Goal: Transaction & Acquisition: Subscribe to service/newsletter

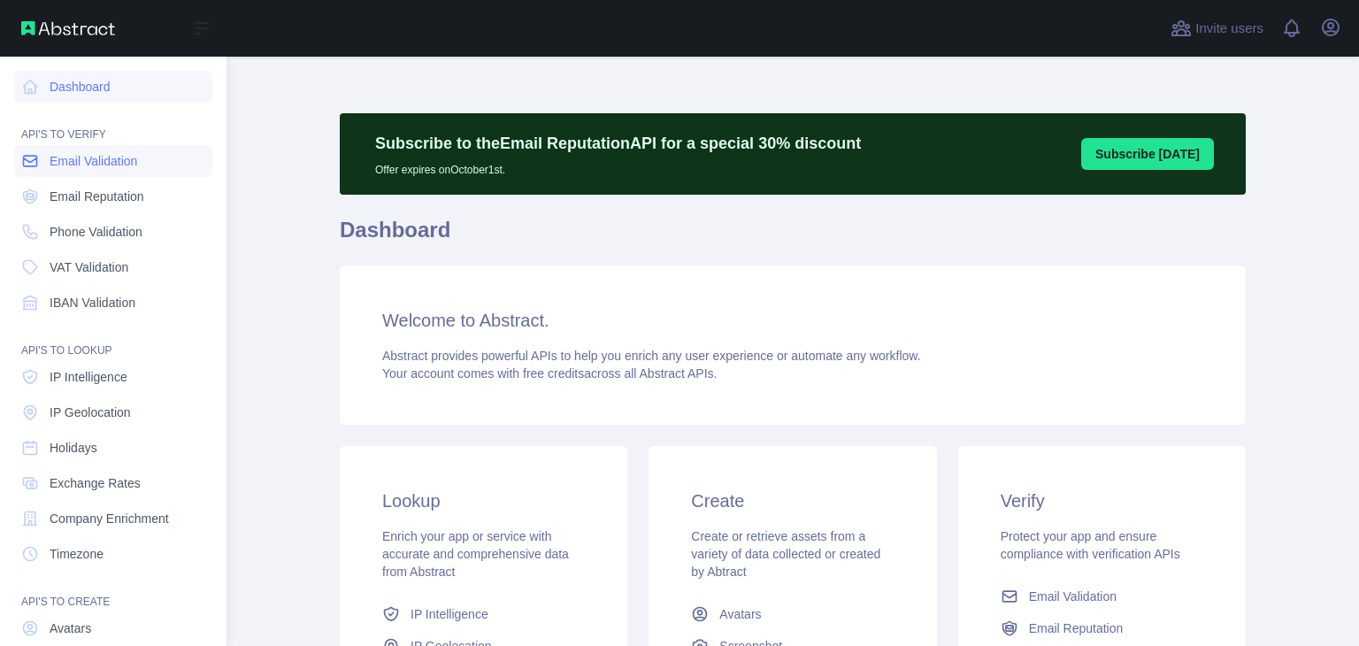
click at [93, 167] on span "Email Validation" at bounding box center [94, 161] width 88 height 18
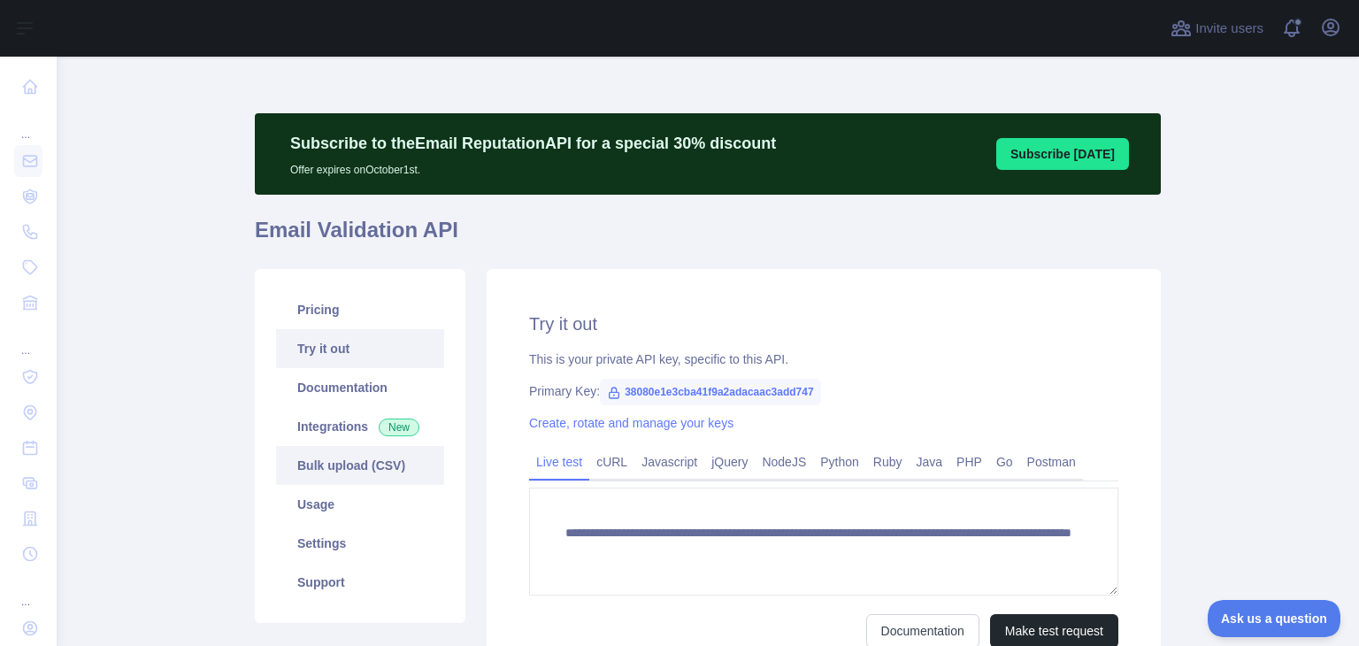
click at [343, 461] on link "Bulk upload (CSV)" at bounding box center [360, 465] width 168 height 39
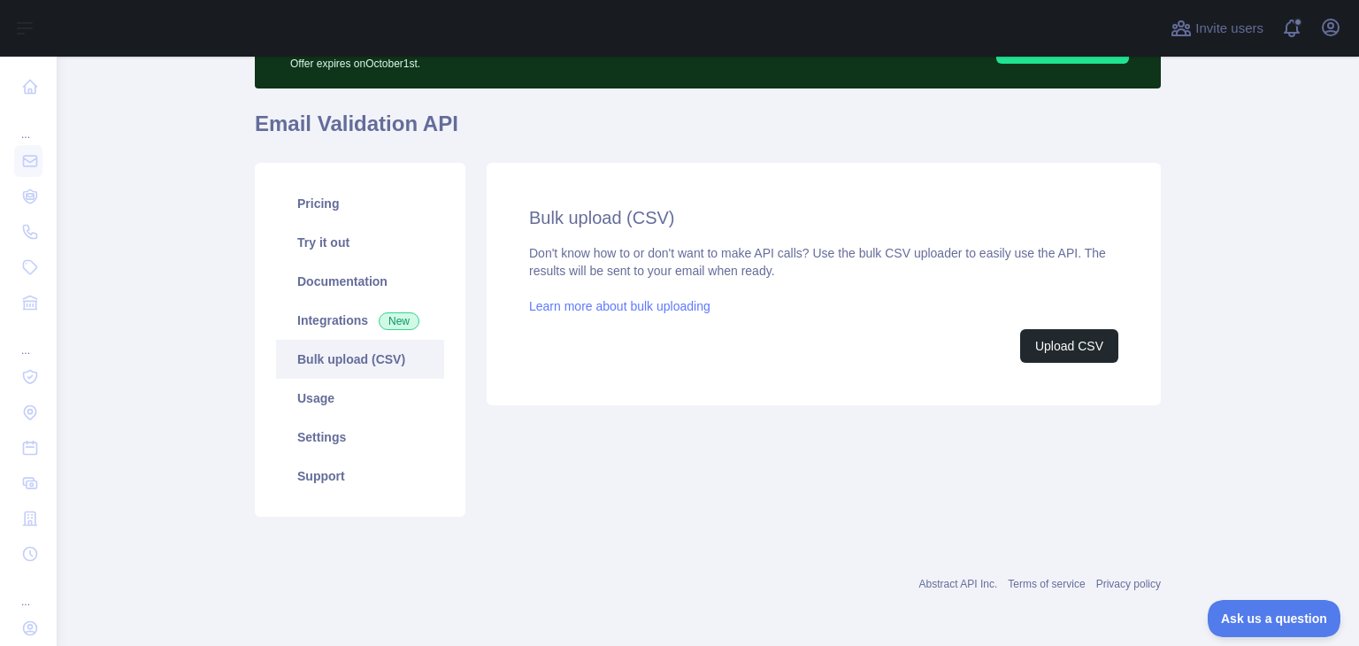
scroll to position [108, 0]
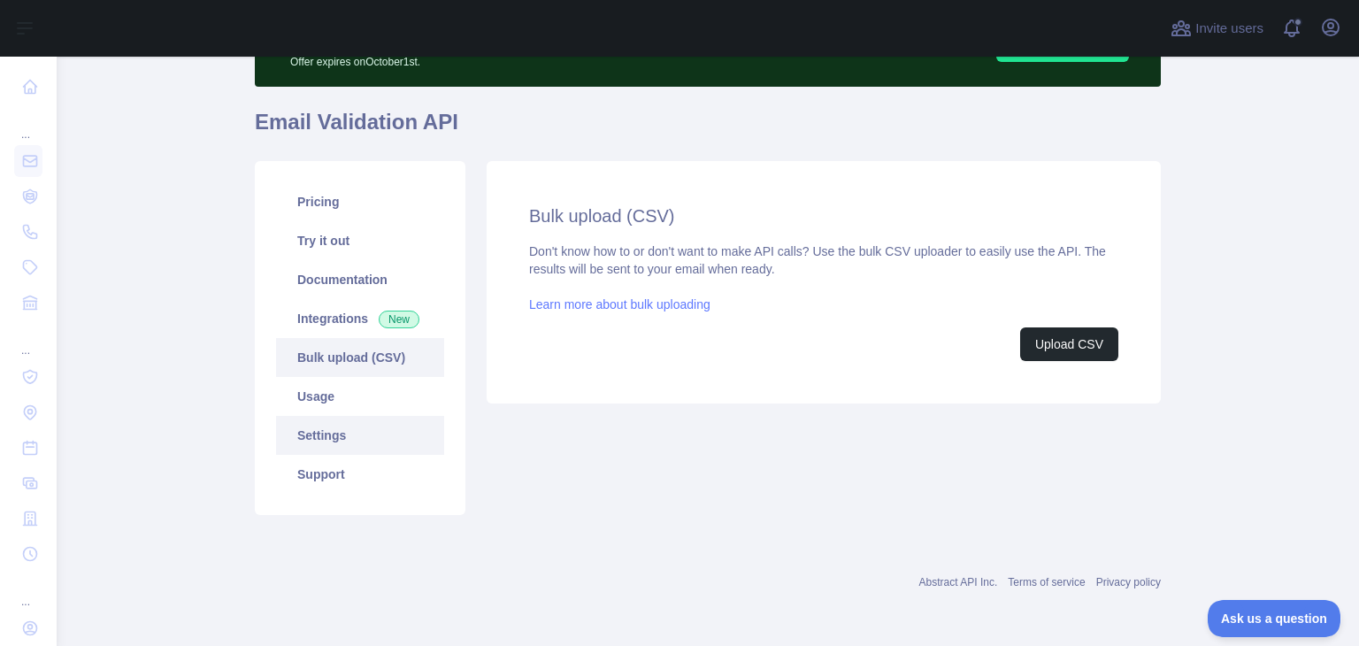
click at [318, 425] on link "Settings" at bounding box center [360, 435] width 168 height 39
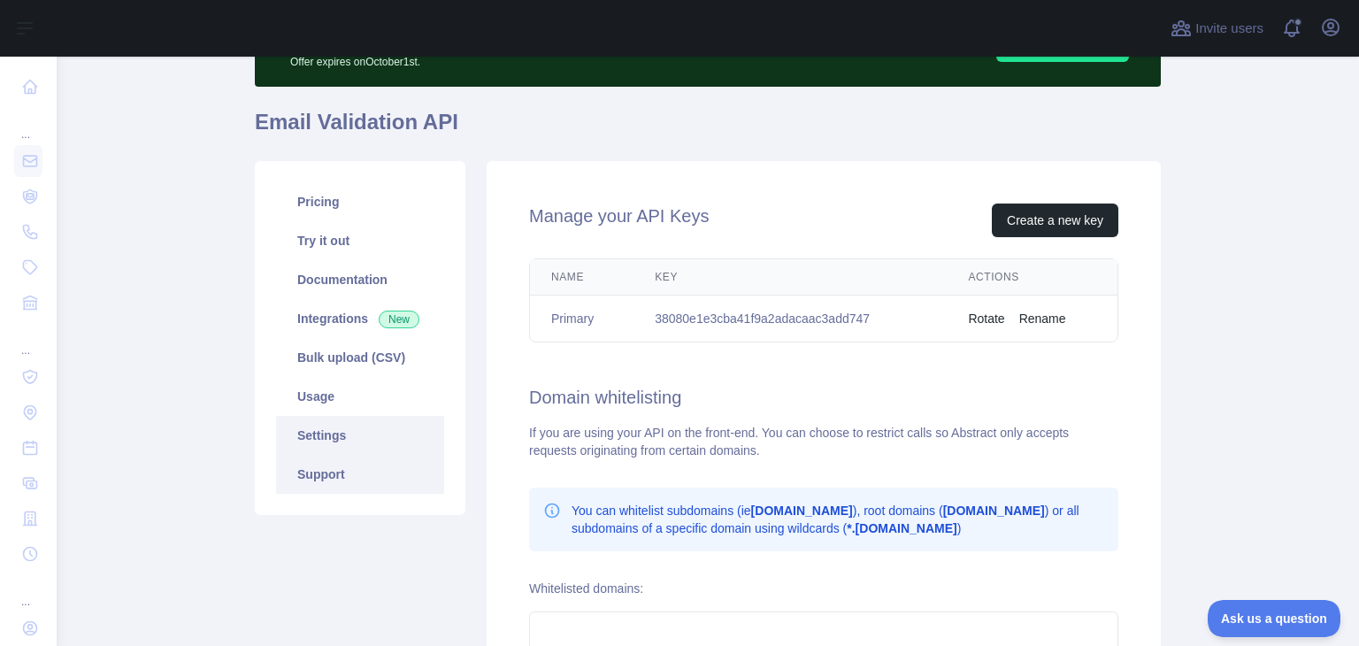
click at [311, 468] on link "Support" at bounding box center [360, 474] width 168 height 39
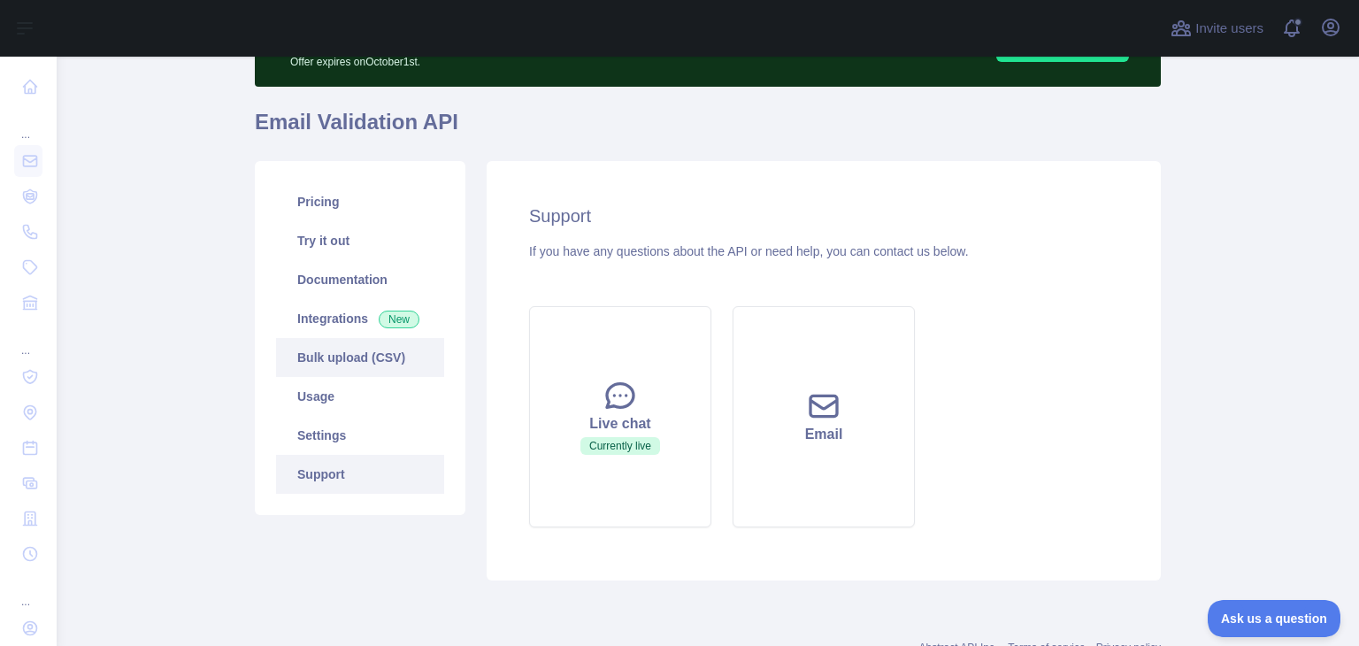
click at [327, 354] on link "Bulk upload (CSV)" at bounding box center [360, 357] width 168 height 39
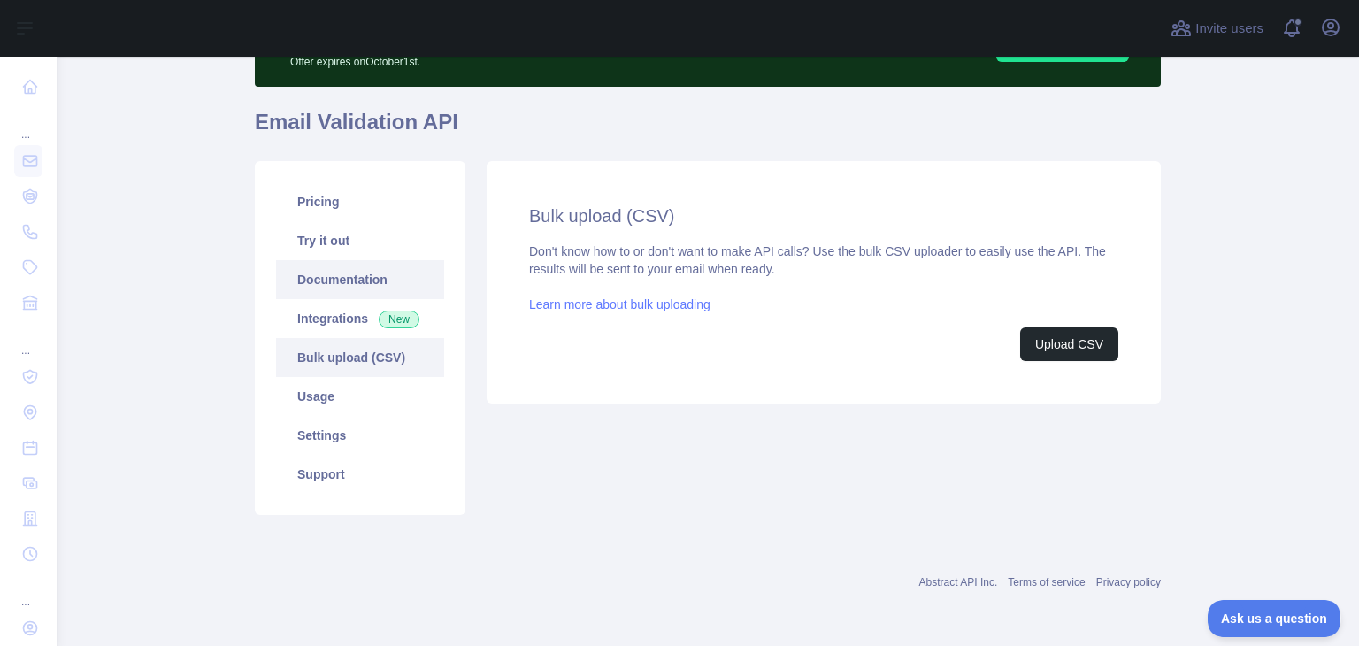
click at [350, 273] on link "Documentation" at bounding box center [360, 279] width 168 height 39
click at [338, 212] on link "Pricing" at bounding box center [360, 201] width 168 height 39
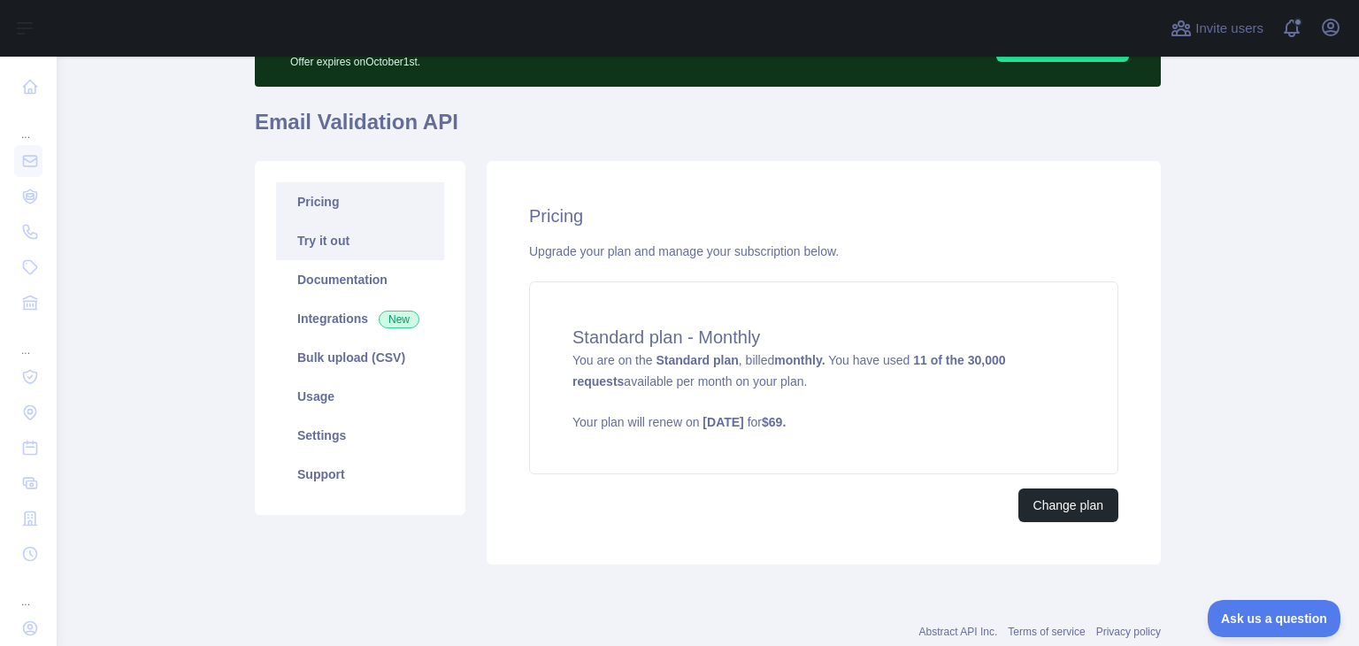
click at [349, 241] on link "Try it out" at bounding box center [360, 240] width 168 height 39
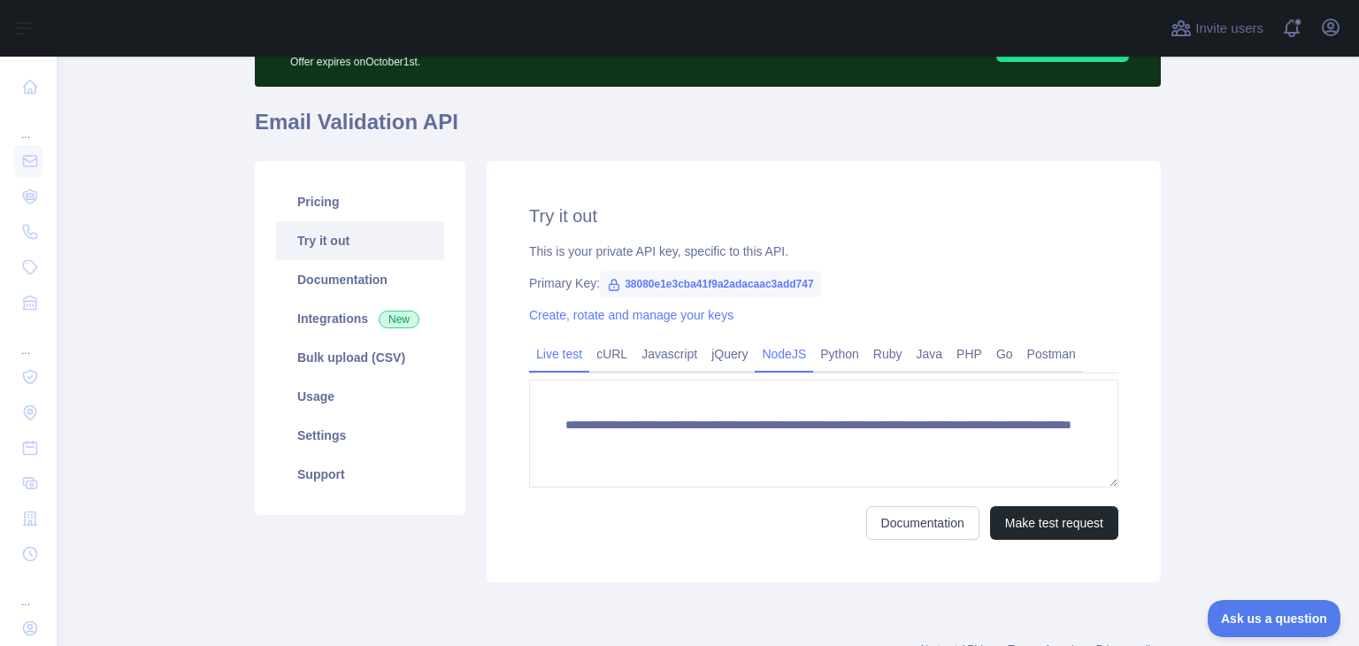
click at [778, 357] on link "NodeJS" at bounding box center [784, 354] width 58 height 28
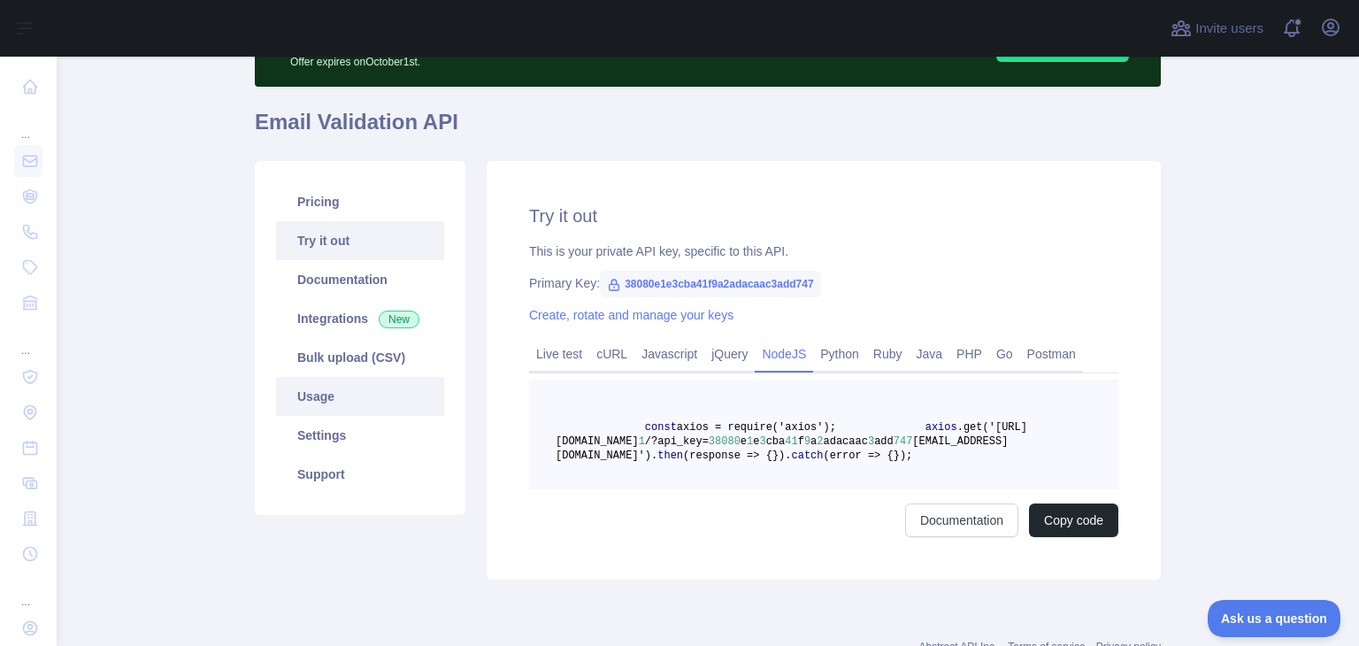
click at [311, 397] on link "Usage" at bounding box center [360, 396] width 168 height 39
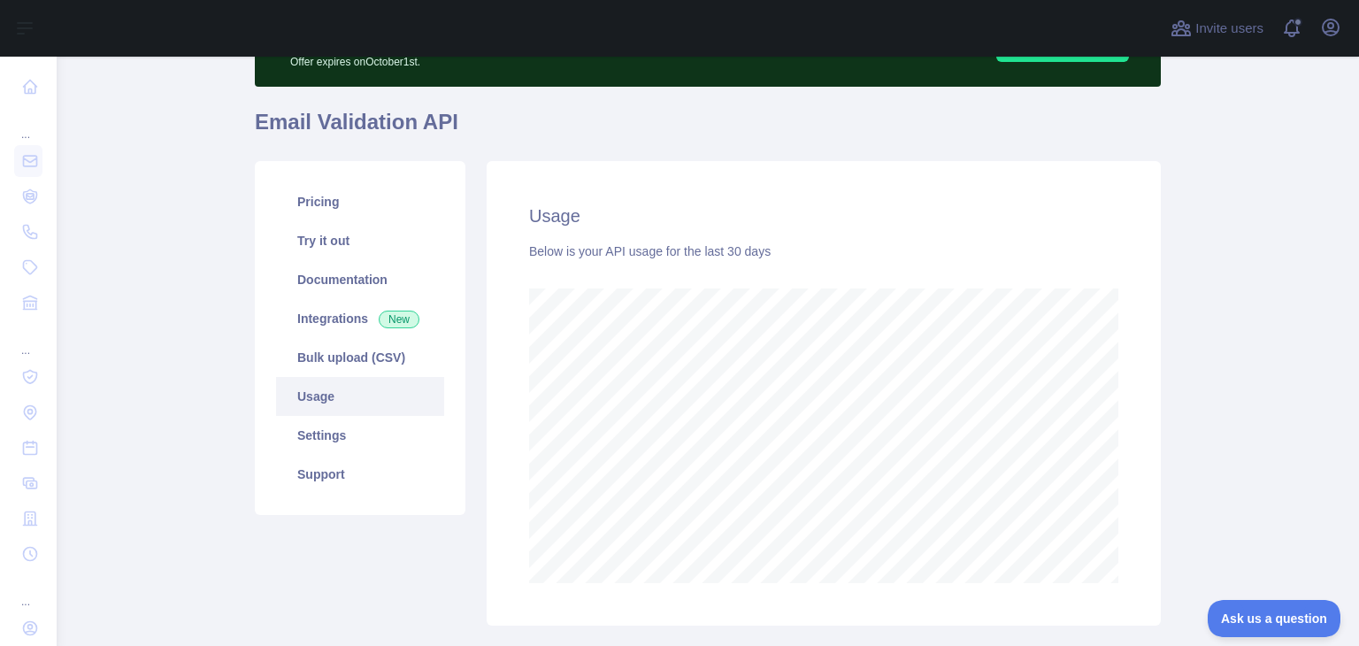
scroll to position [588, 1288]
click at [347, 438] on link "Settings" at bounding box center [360, 435] width 168 height 39
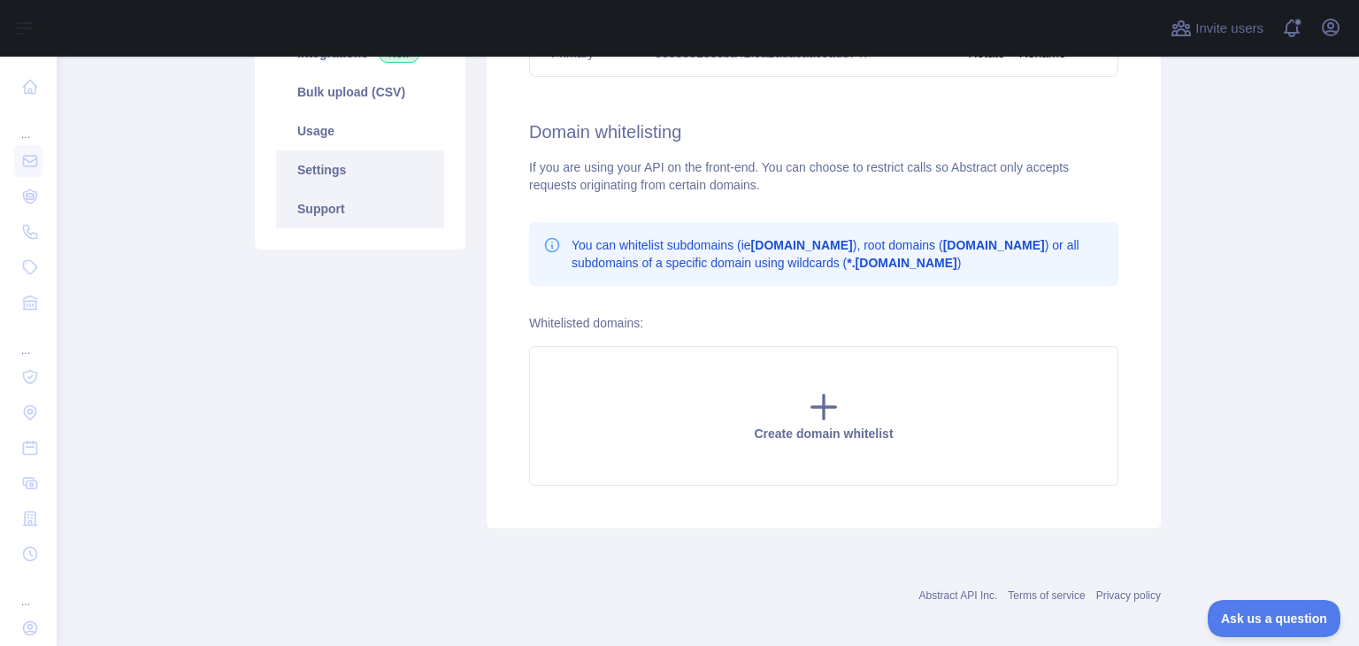
click at [333, 212] on link "Support" at bounding box center [360, 208] width 168 height 39
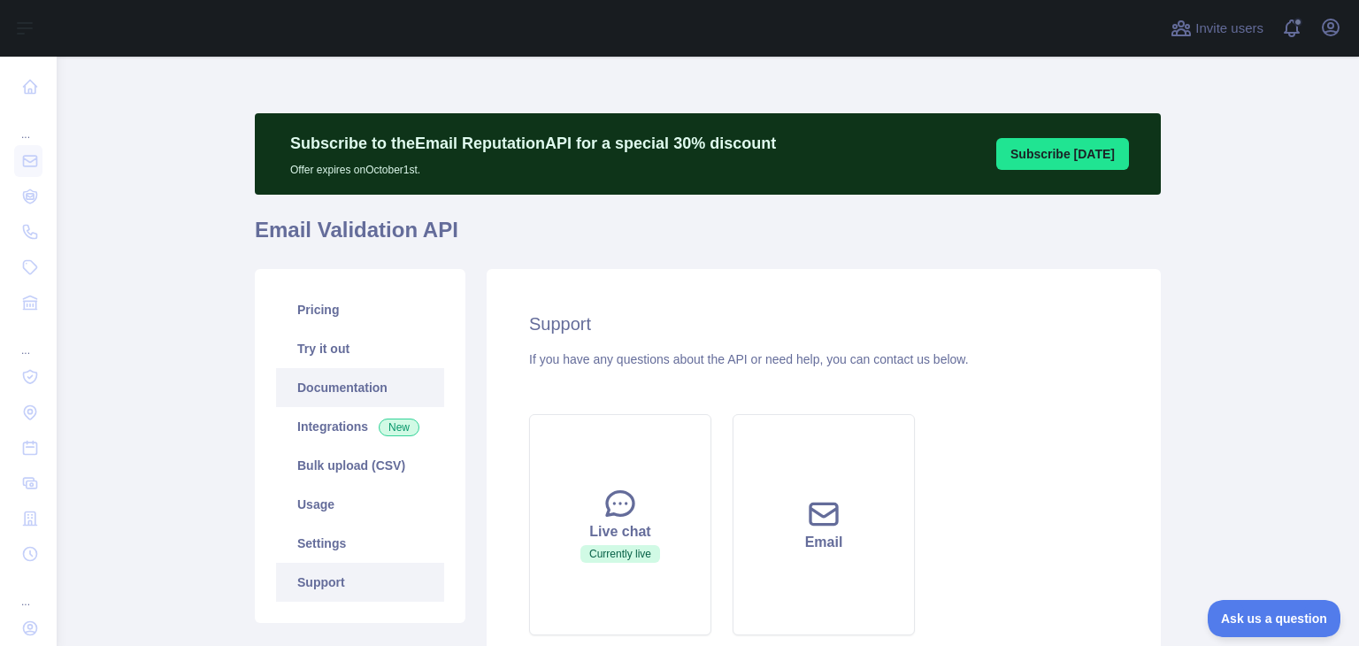
click at [340, 389] on link "Documentation" at bounding box center [360, 387] width 168 height 39
click at [334, 433] on link "Integrations New" at bounding box center [360, 426] width 168 height 39
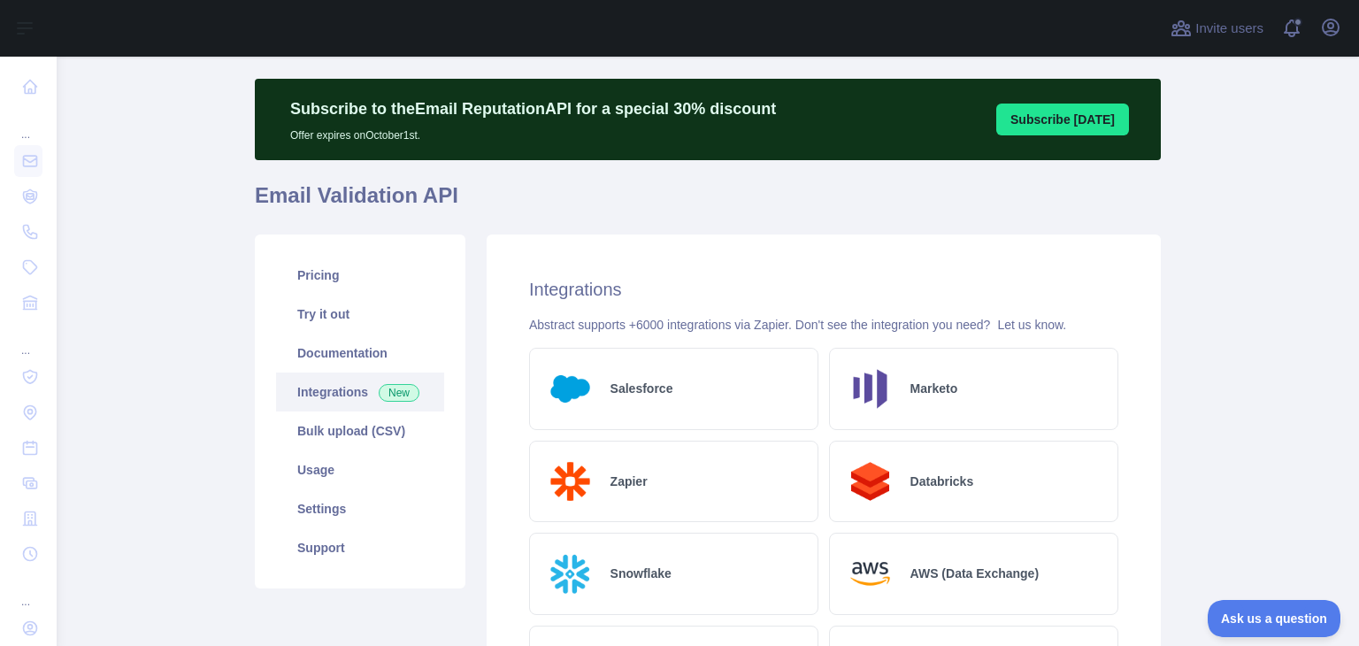
scroll to position [34, 0]
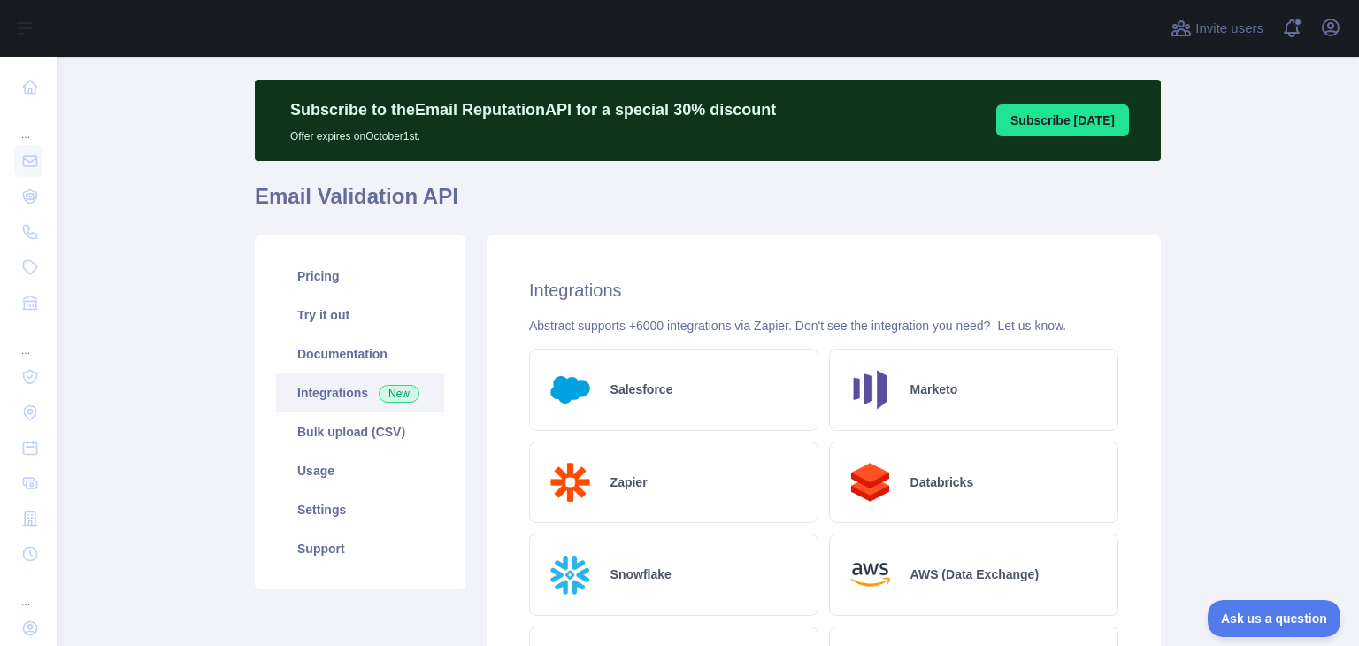
click at [633, 392] on h2 "Salesforce" at bounding box center [641, 389] width 63 height 18
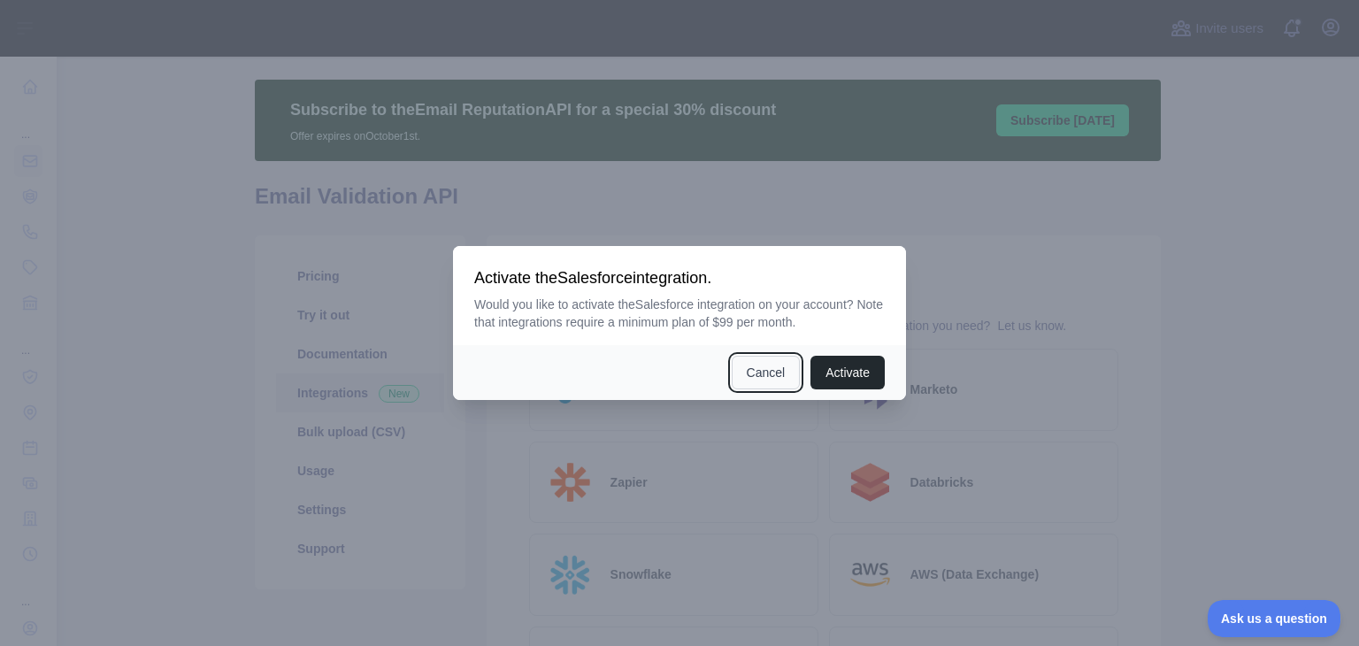
click at [748, 384] on button "Cancel" at bounding box center [766, 373] width 69 height 34
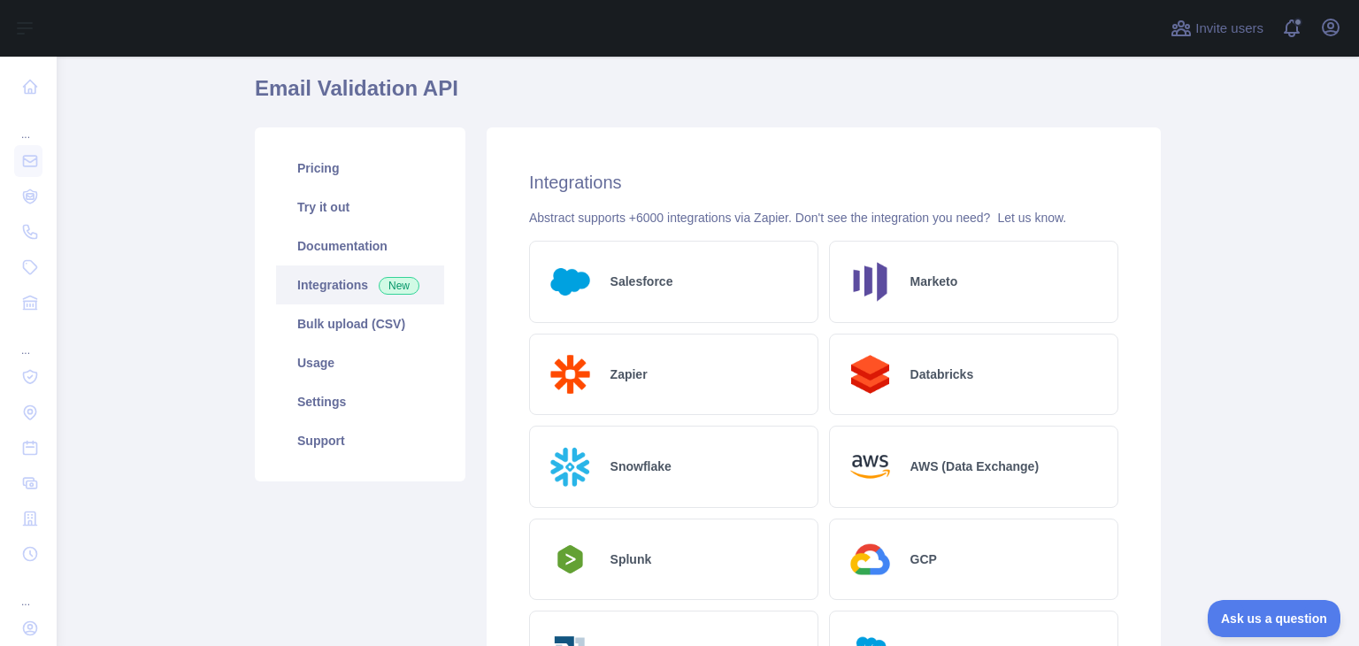
scroll to position [211, 0]
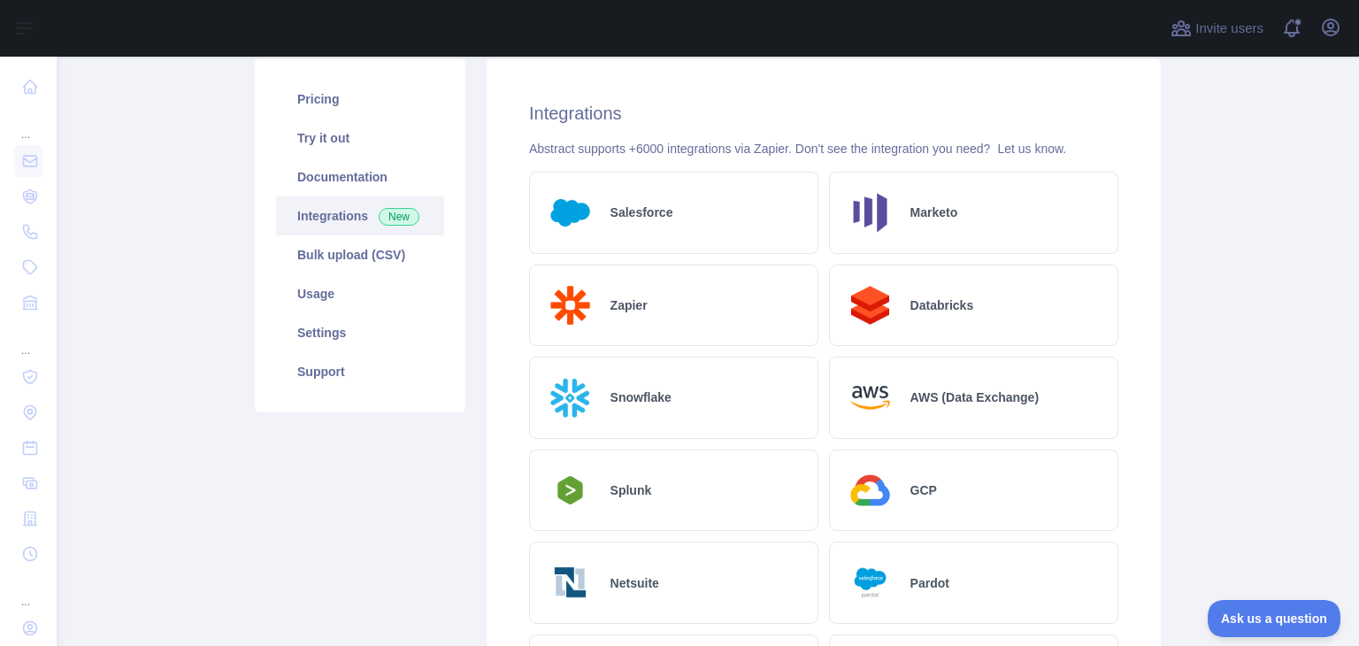
click at [638, 308] on h2 "Zapier" at bounding box center [628, 305] width 37 height 18
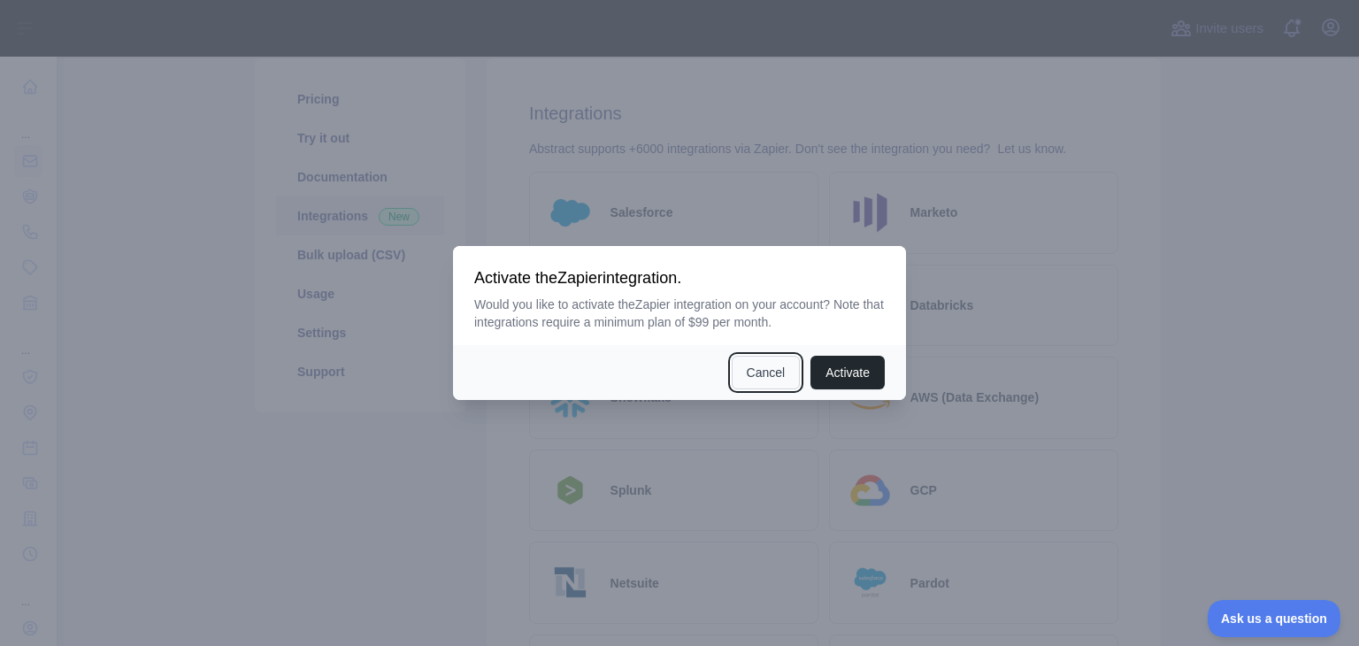
click at [766, 386] on button "Cancel" at bounding box center [766, 373] width 69 height 34
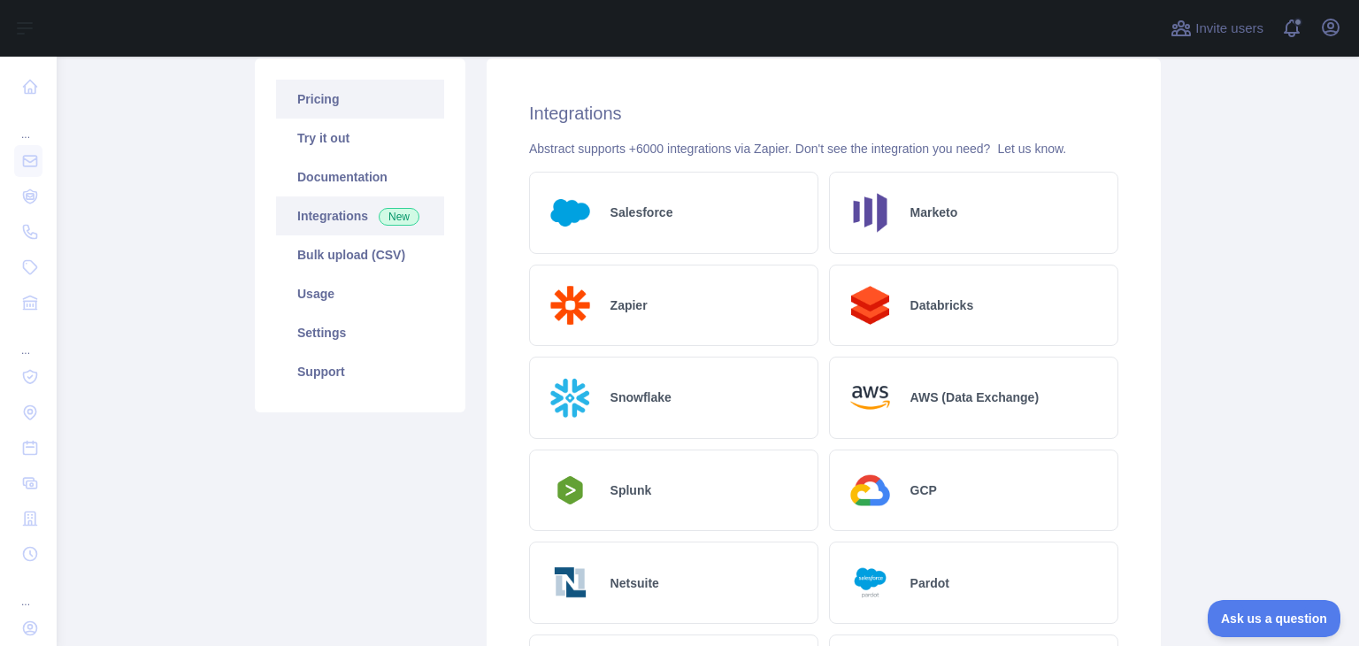
click at [359, 109] on link "Pricing" at bounding box center [360, 99] width 168 height 39
click at [359, 109] on div "Pricing Try it out Documentation Integrations New Bulk upload (CSV) Usage Setti…" at bounding box center [360, 235] width 211 height 354
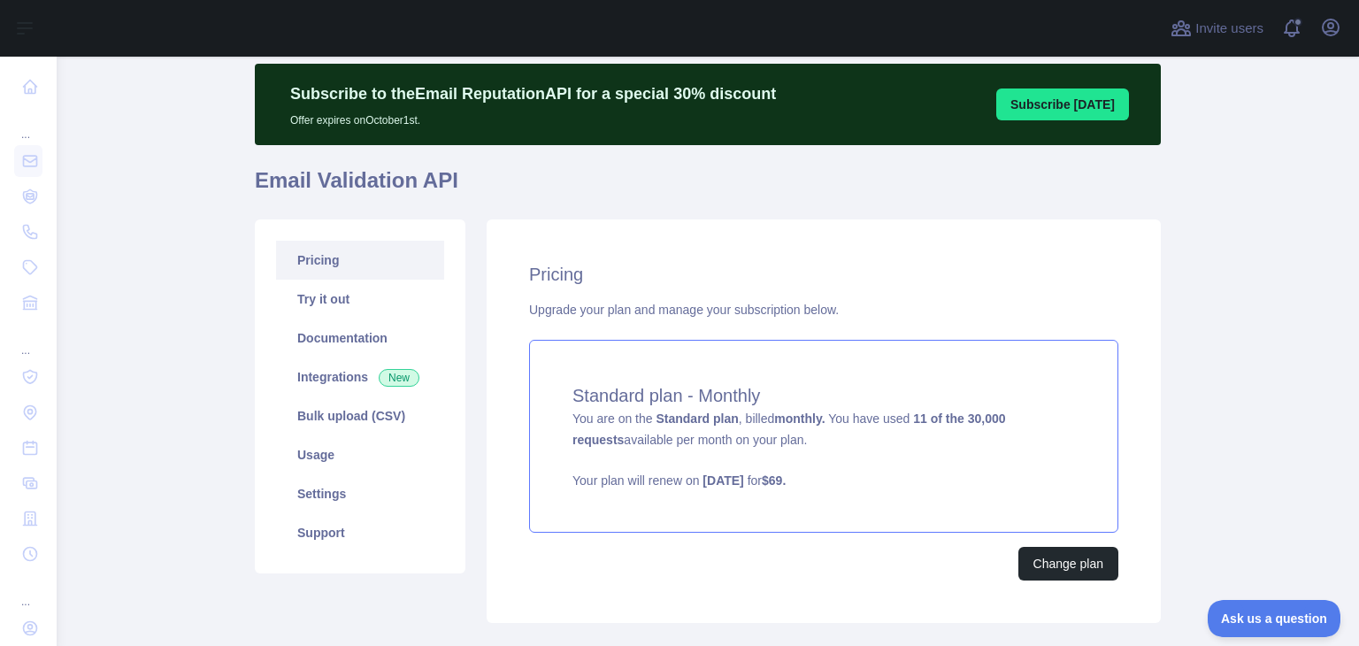
scroll to position [157, 0]
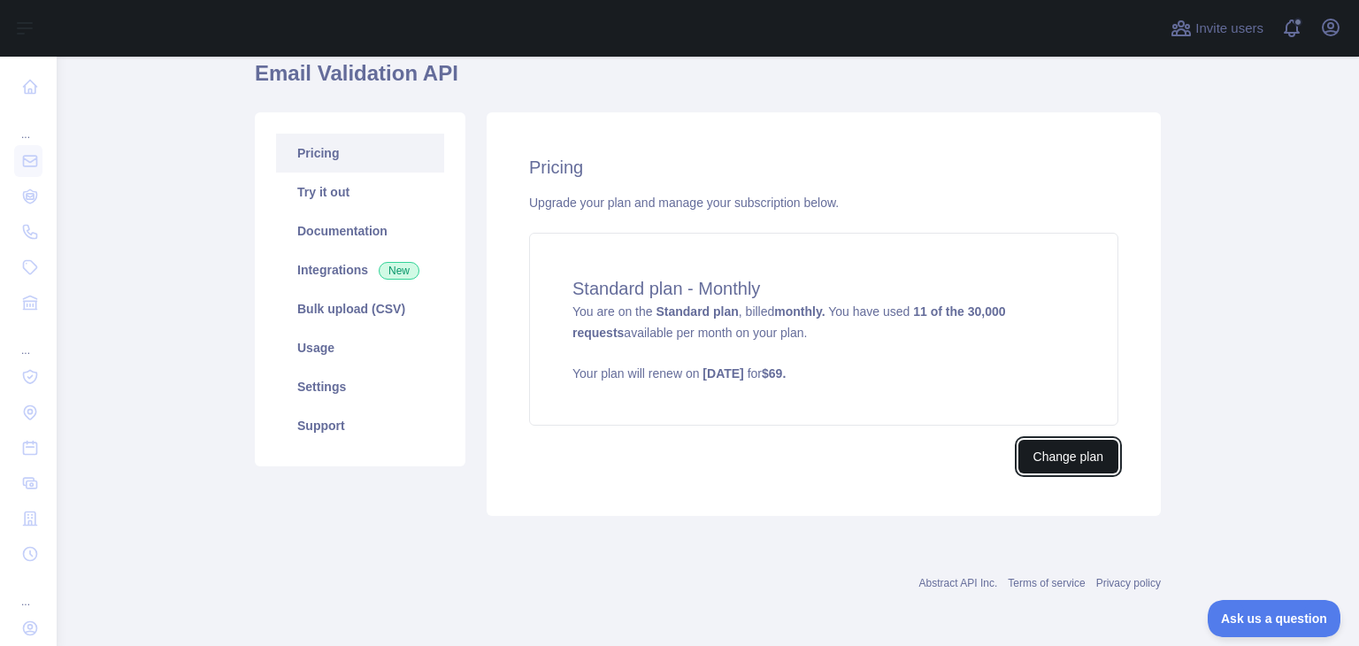
click at [1040, 458] on button "Change plan" at bounding box center [1068, 457] width 100 height 34
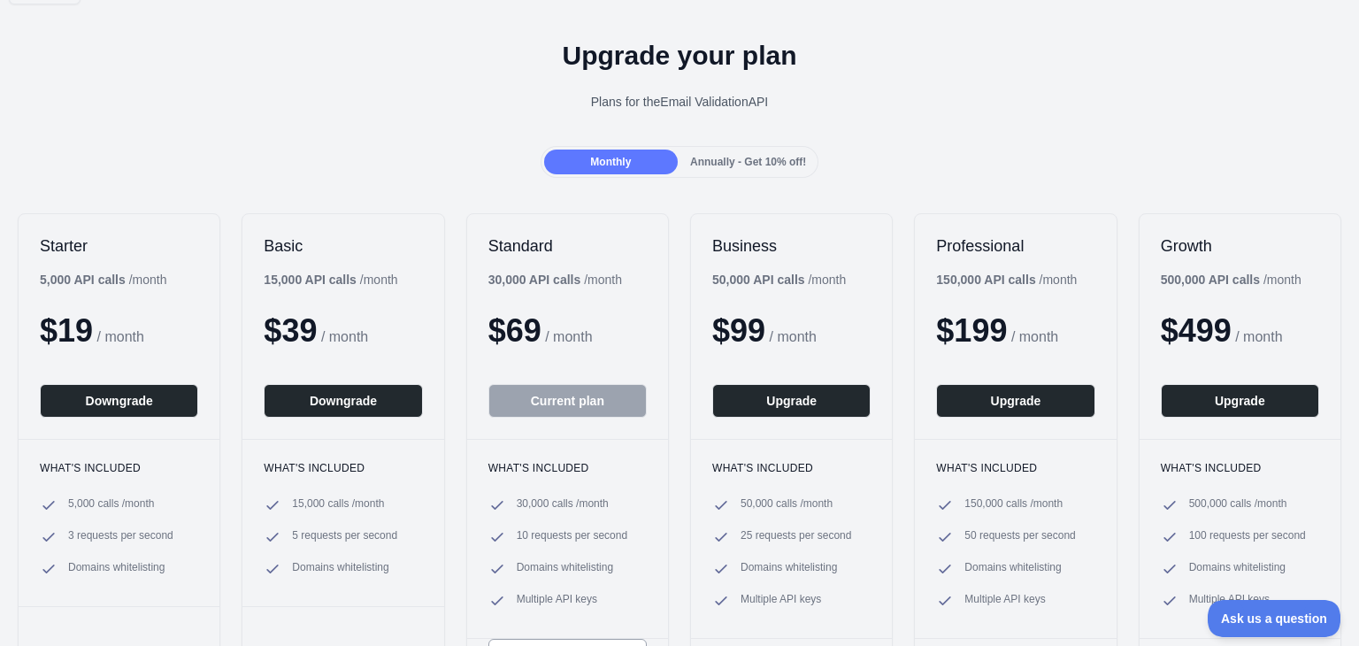
scroll to position [88, 0]
